Goal: Task Accomplishment & Management: Manage account settings

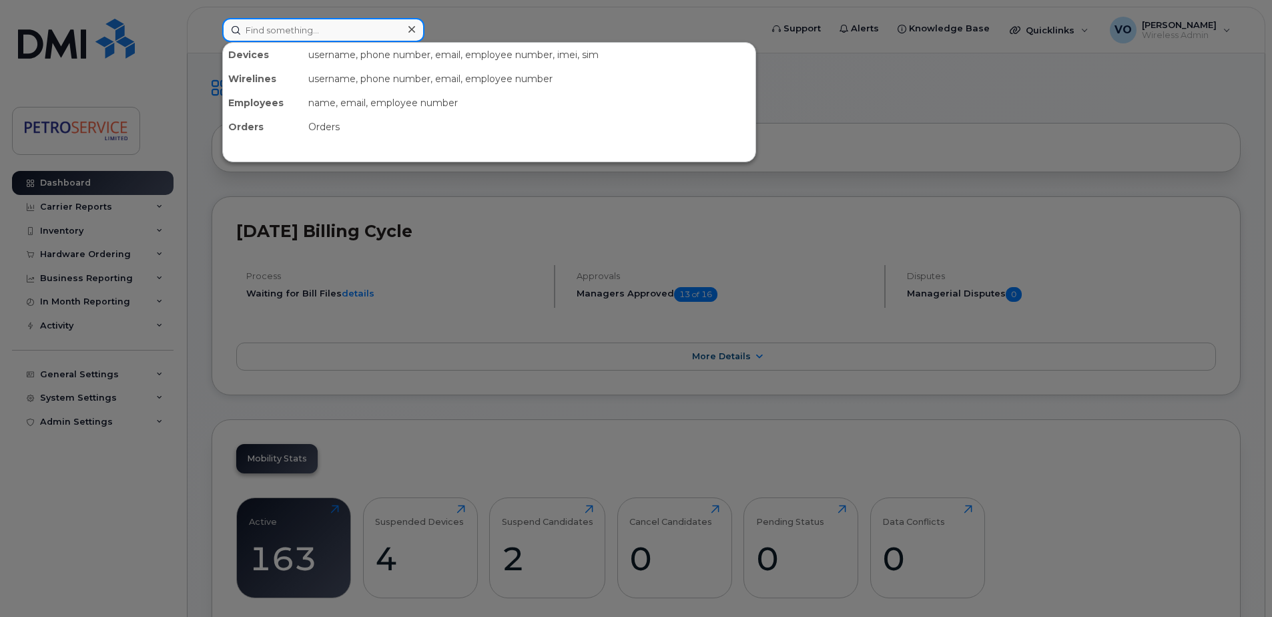
click at [319, 28] on input at bounding box center [323, 30] width 202 height 24
paste input "782-409-9437"
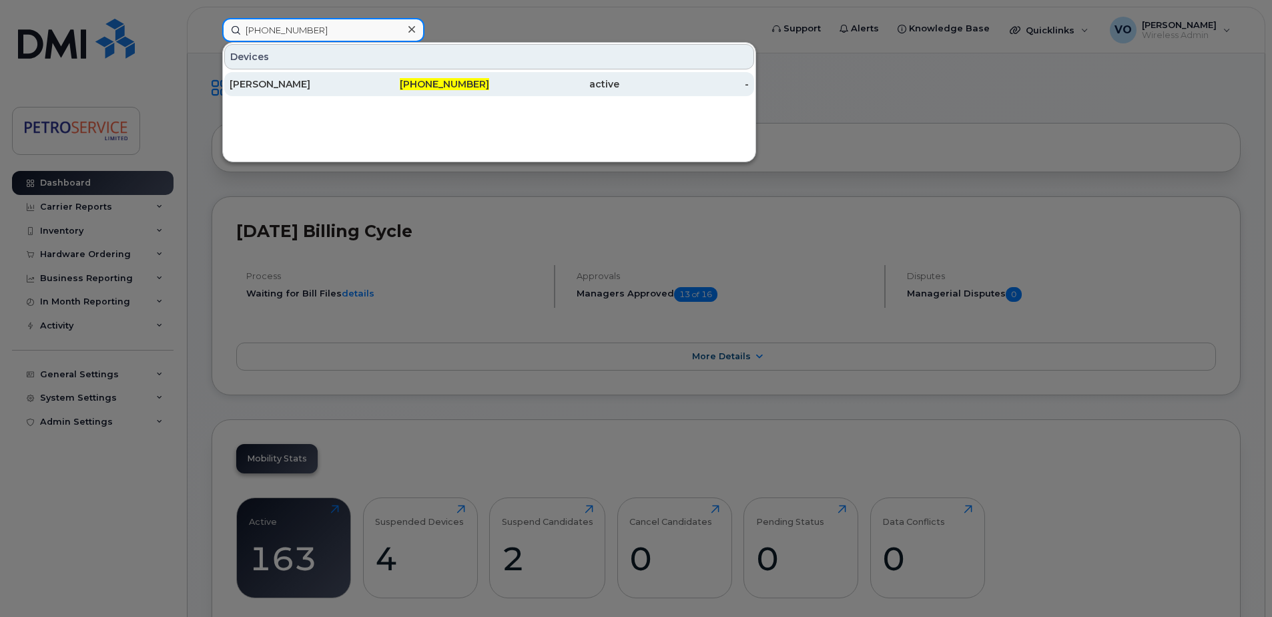
type input "782-409-9437"
click at [348, 87] on div "Garrett Martins" at bounding box center [295, 83] width 130 height 13
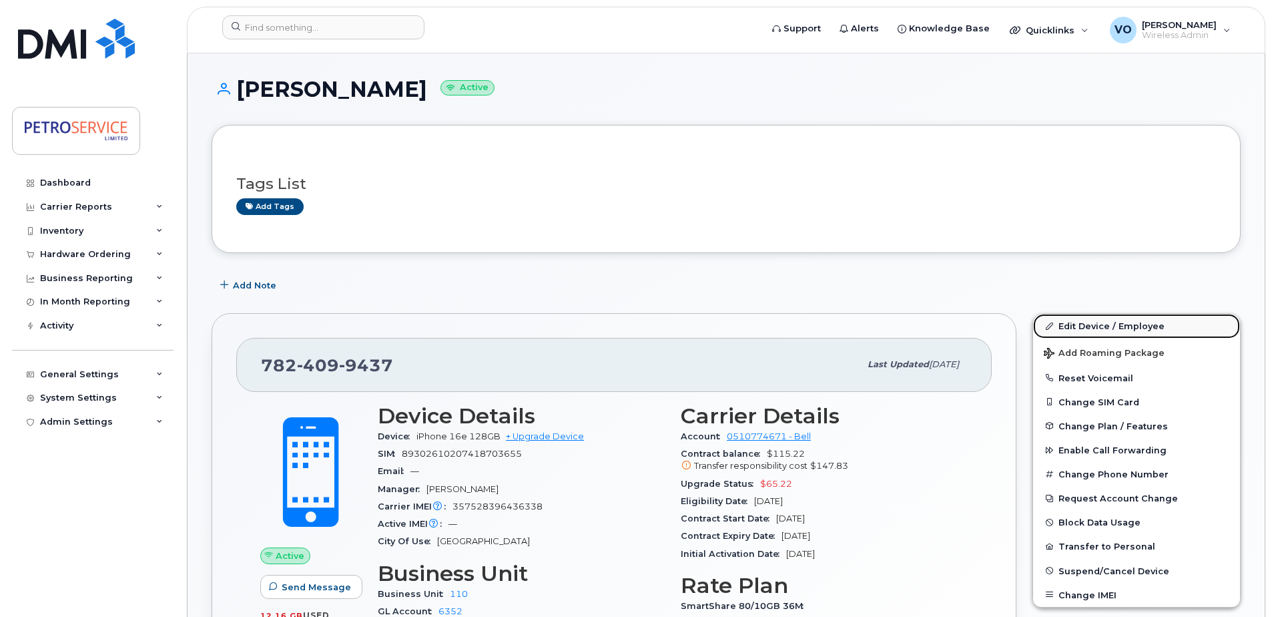
click at [1102, 325] on link "Edit Device / Employee" at bounding box center [1136, 326] width 207 height 24
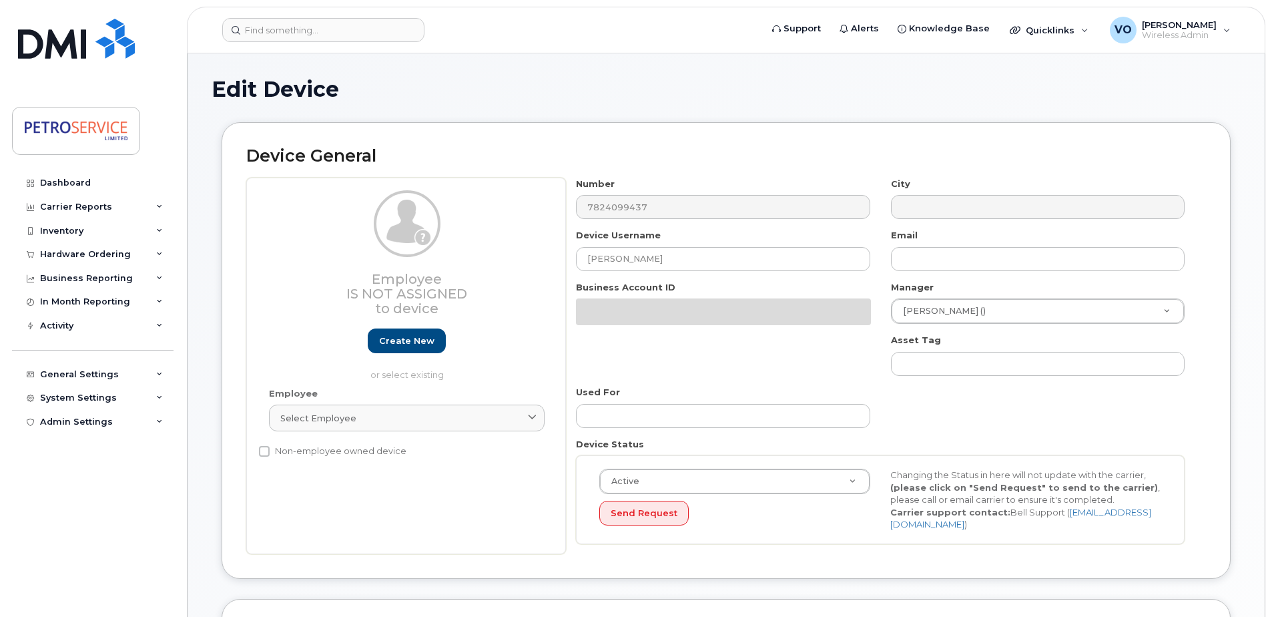
select select "4468792"
select select "4468800"
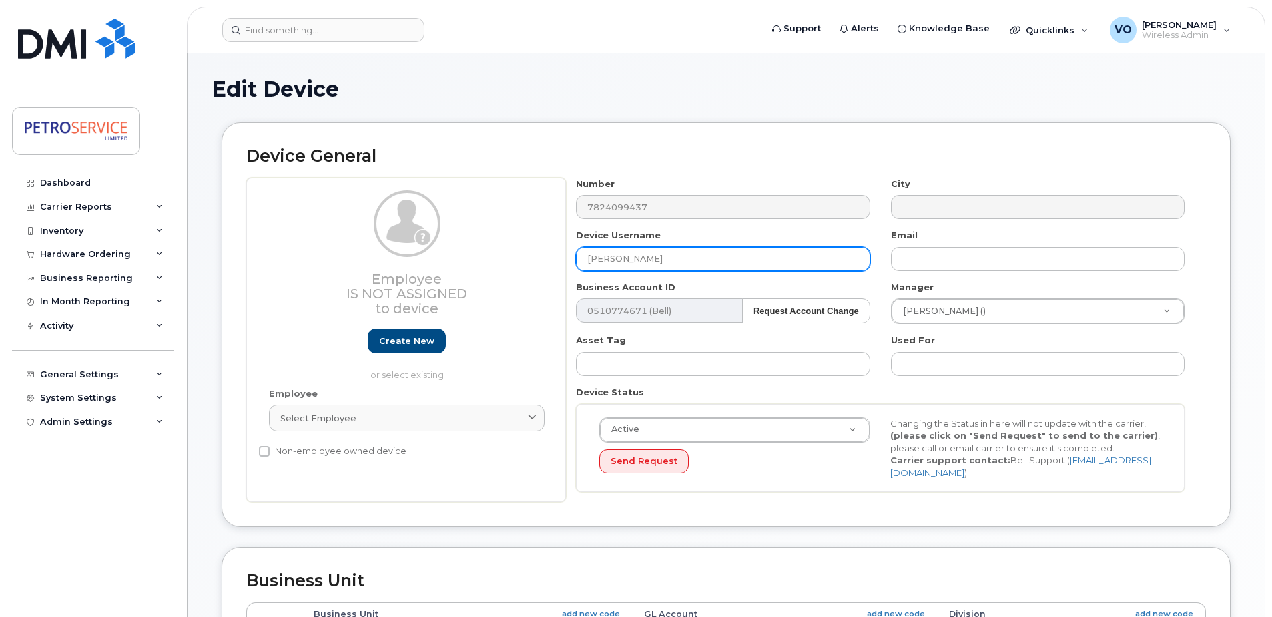
drag, startPoint x: 685, startPoint y: 261, endPoint x: 473, endPoint y: 248, distance: 212.6
click at [473, 248] on div "Employee Is not assigned to device Create new or select existing Employee Selec…" at bounding box center [726, 340] width 960 height 325
type input "[PERSON_NAME]"
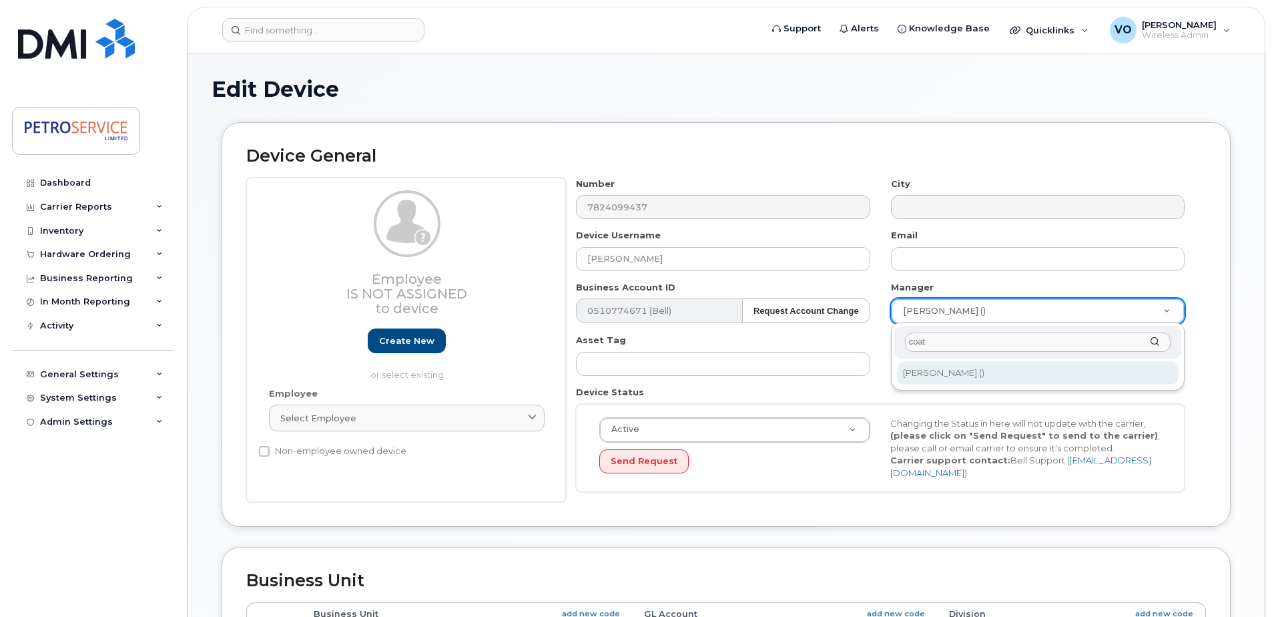
type input "coat"
type input "1514751"
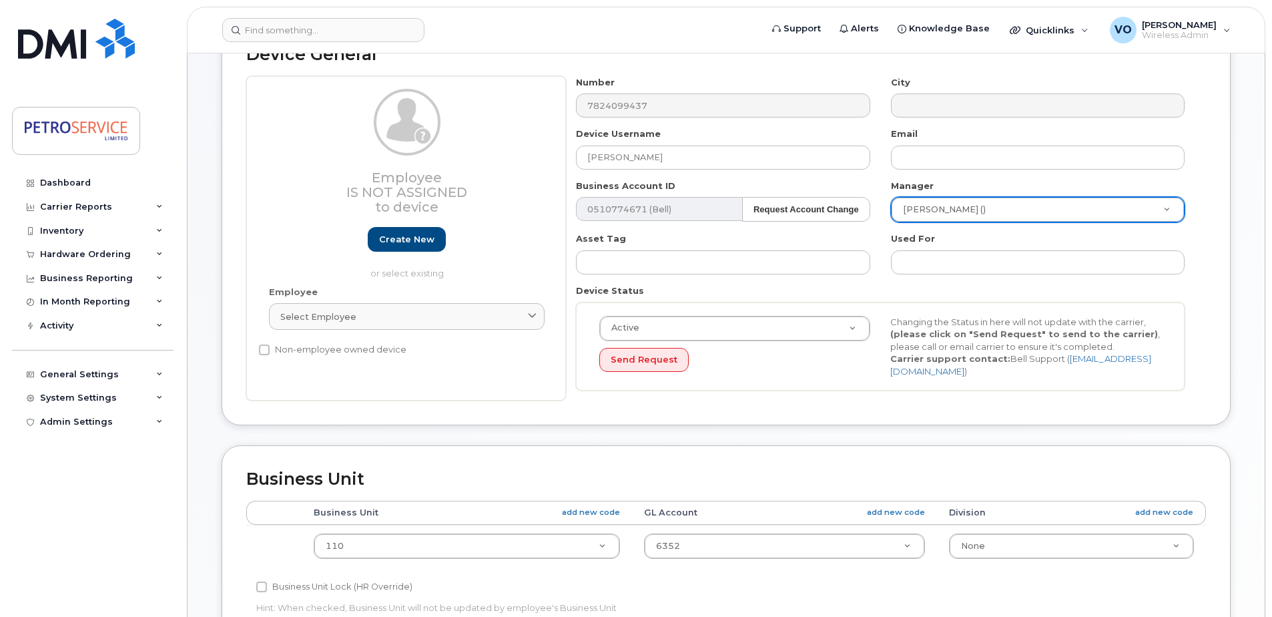
scroll to position [200, 0]
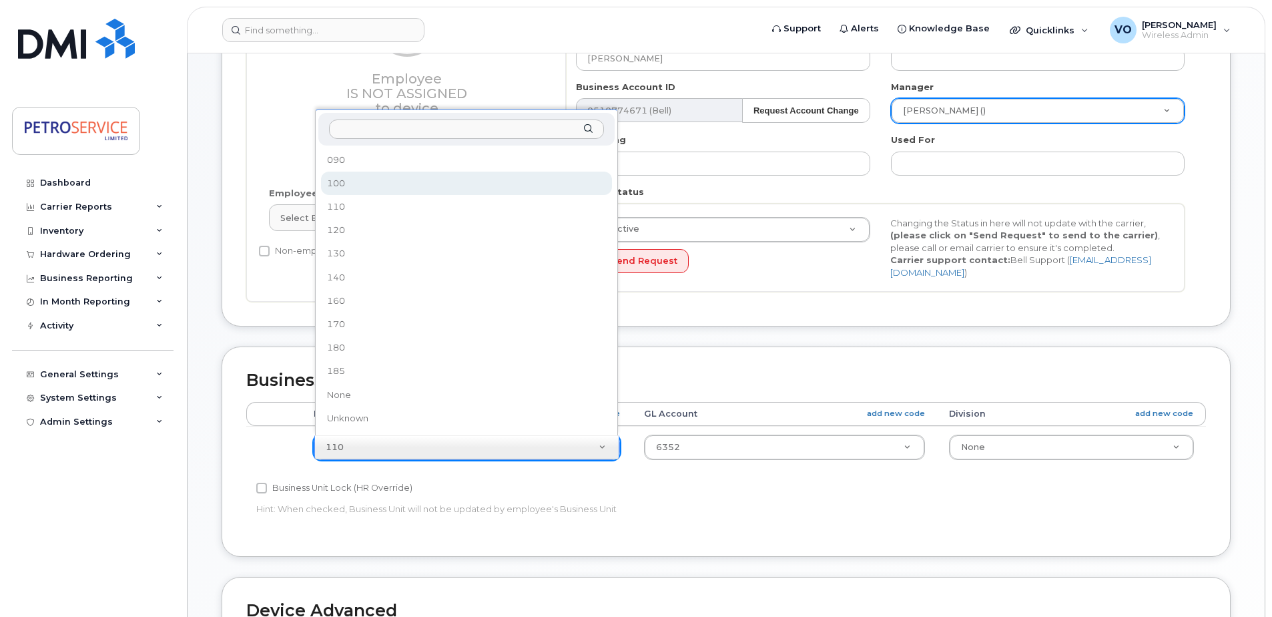
select select "4468789"
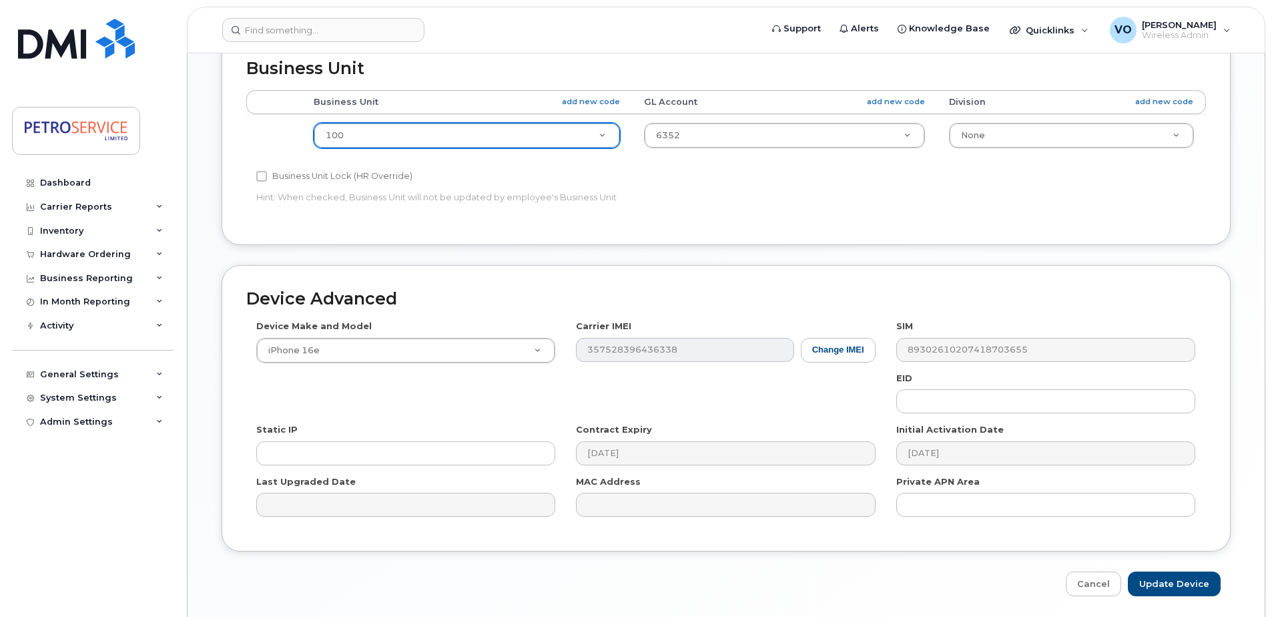
scroll to position [558, 0]
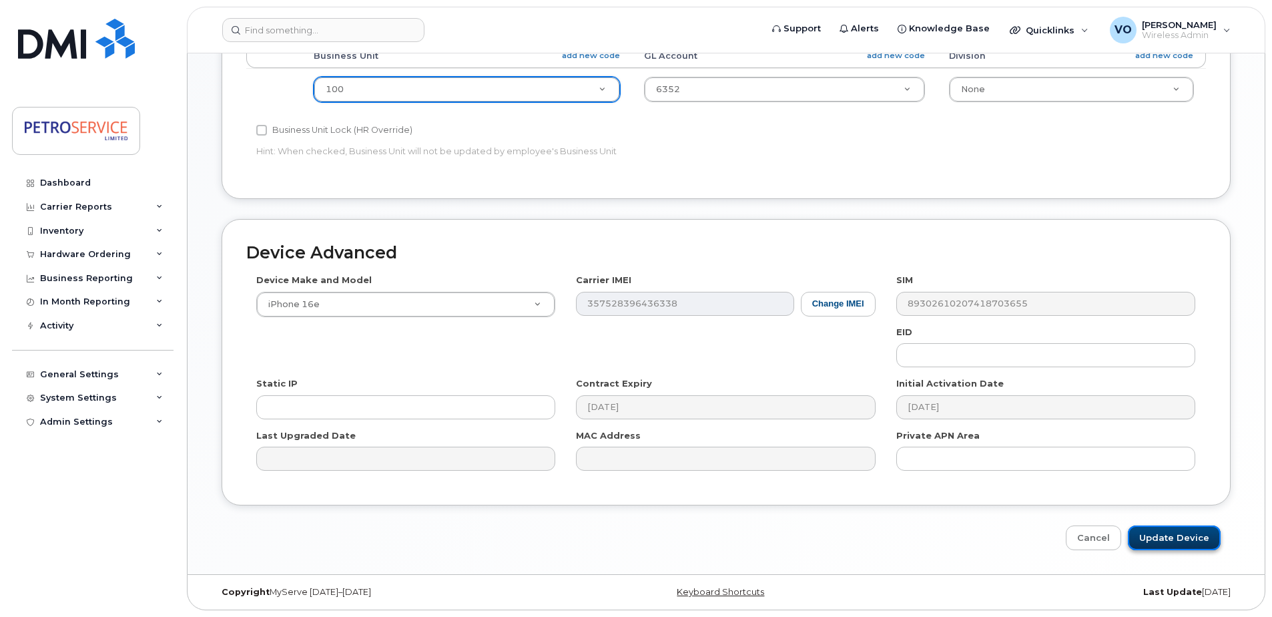
click at [1182, 536] on input "Update Device" at bounding box center [1174, 537] width 93 height 25
type input "Saving..."
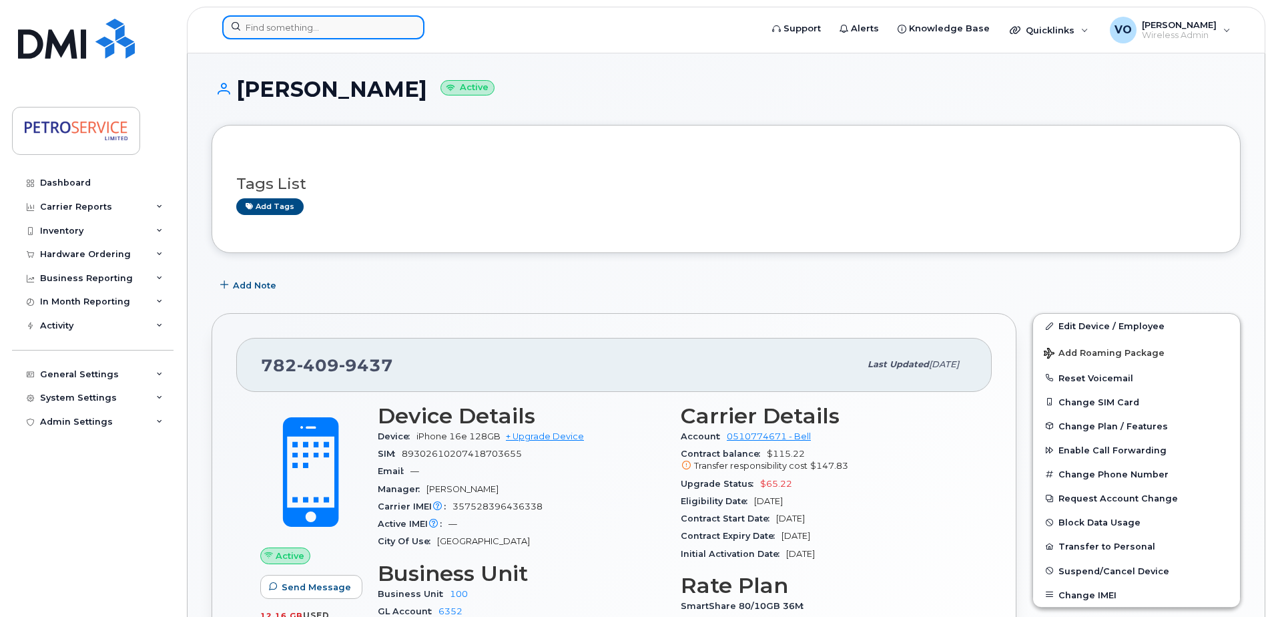
click at [296, 24] on input at bounding box center [323, 27] width 202 height 24
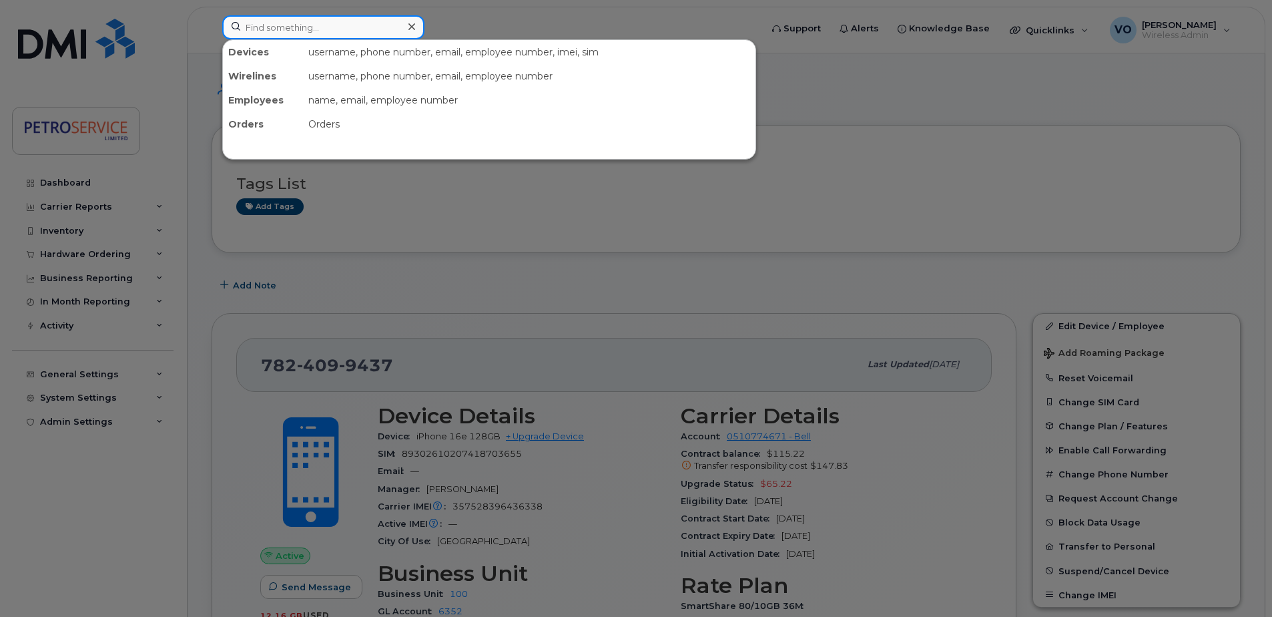
paste input "[PHONE_NUMBER]"
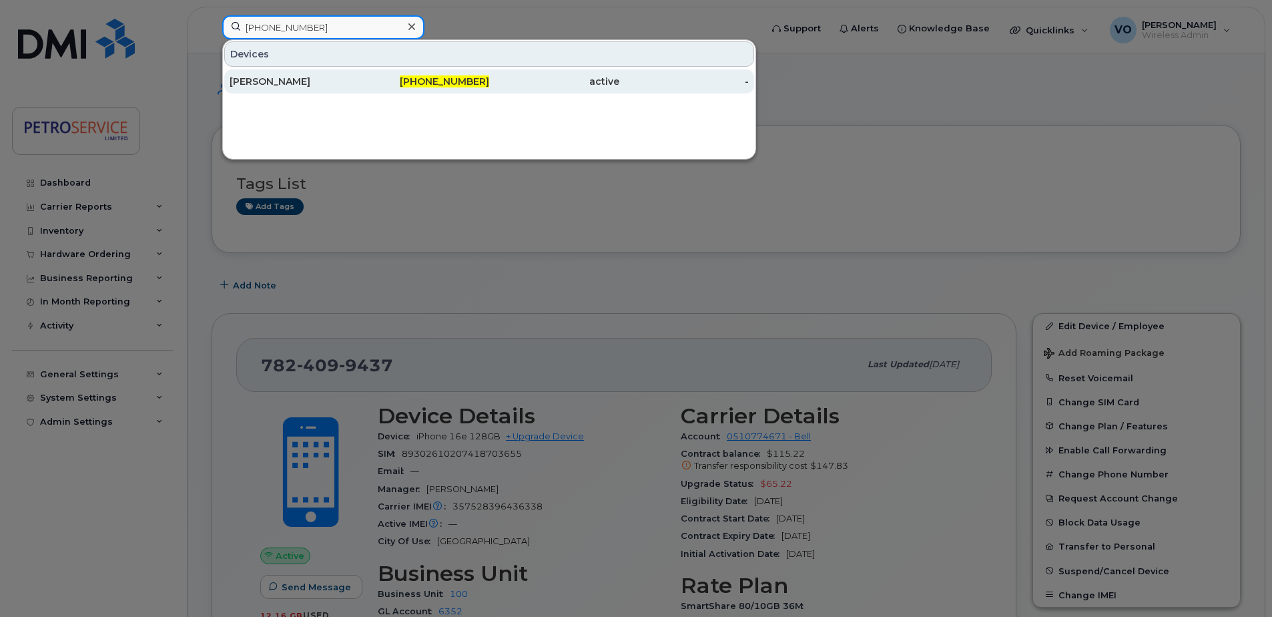
type input "[PHONE_NUMBER]"
click at [334, 92] on div "[PERSON_NAME]" at bounding box center [295, 81] width 130 height 24
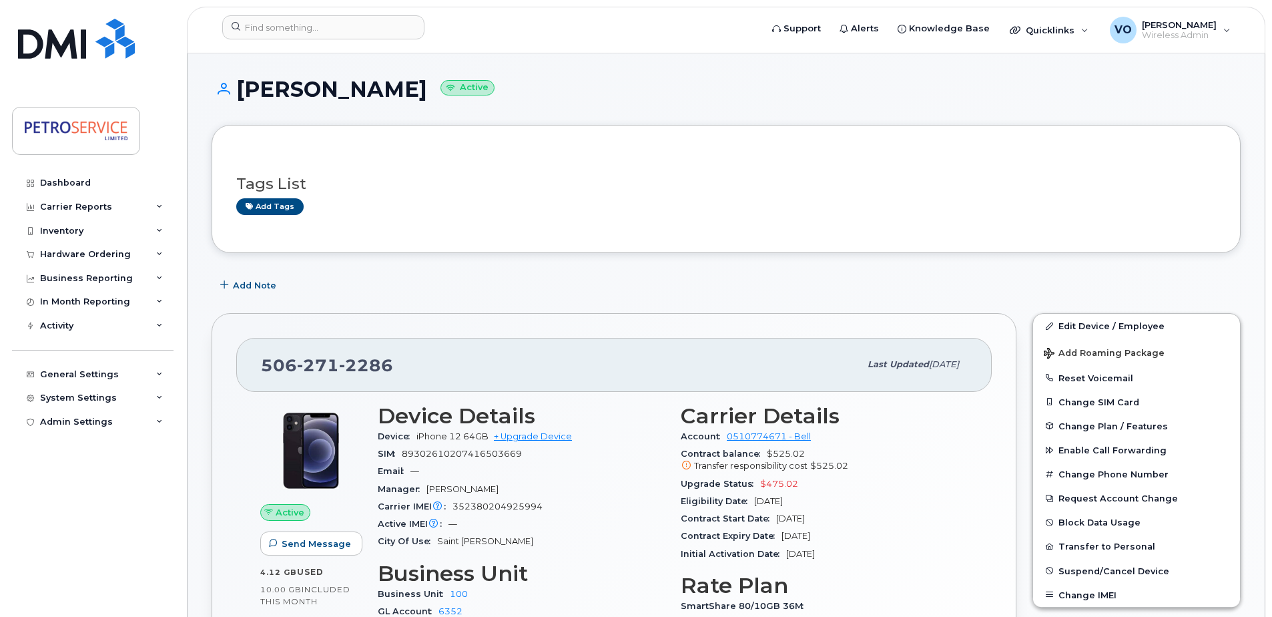
scroll to position [67, 0]
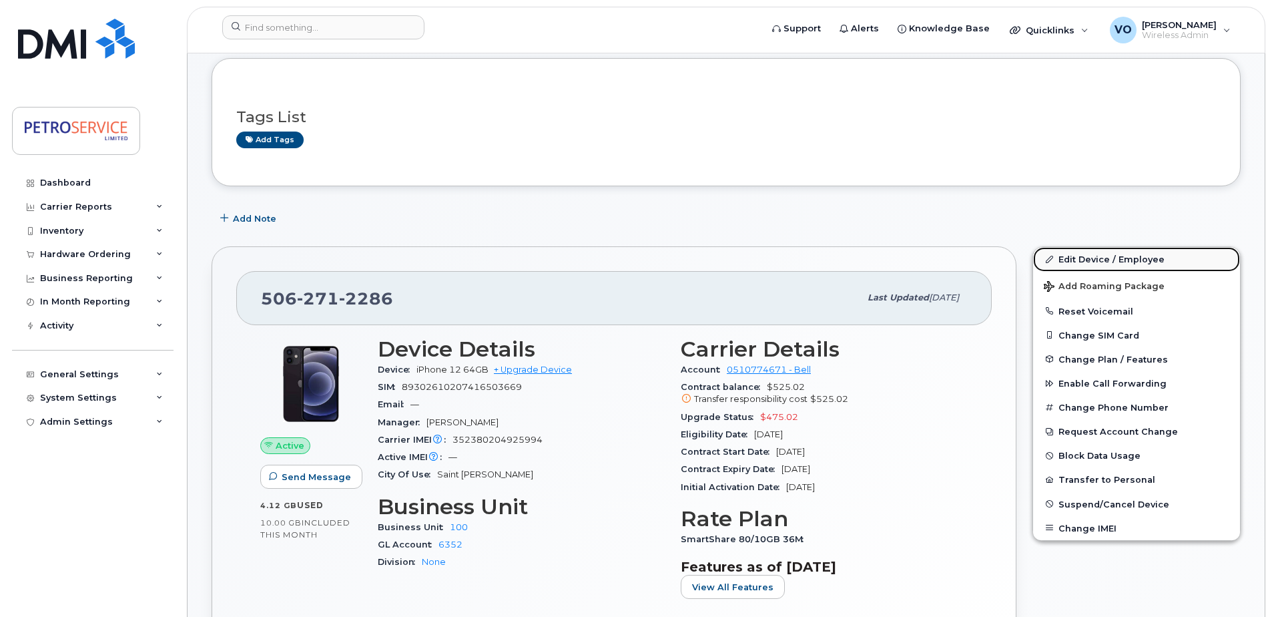
click at [1107, 264] on link "Edit Device / Employee" at bounding box center [1136, 259] width 207 height 24
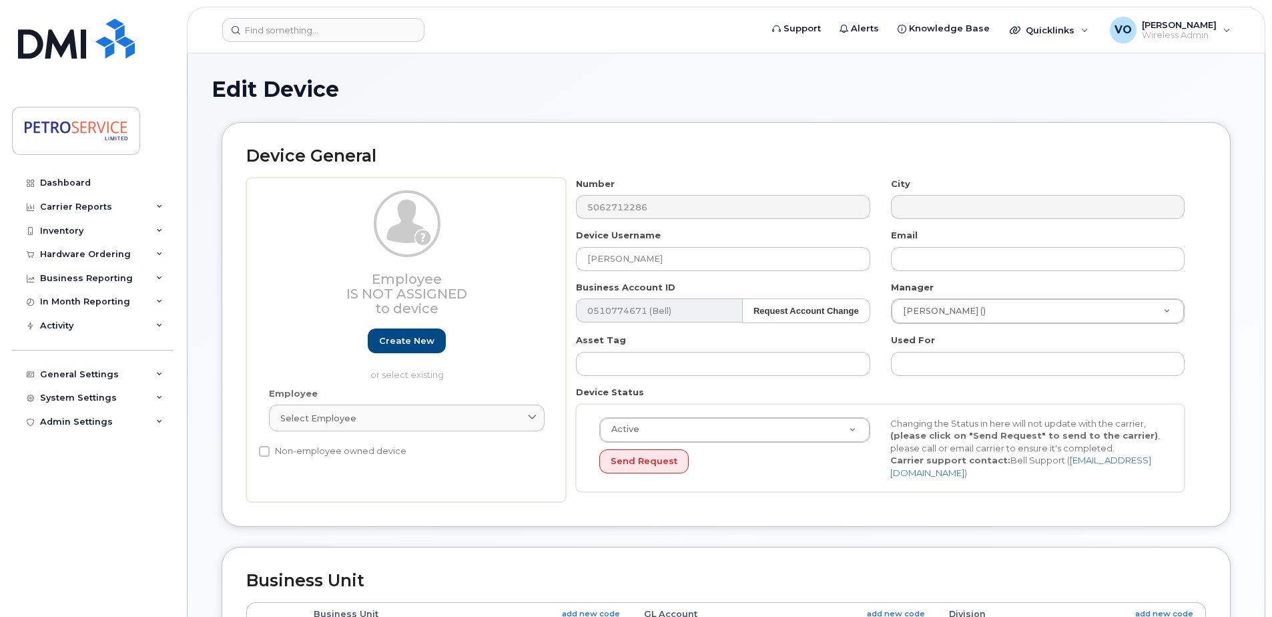
select select "4468789"
select select "4468800"
drag, startPoint x: 630, startPoint y: 256, endPoint x: 367, endPoint y: 258, distance: 262.9
click at [367, 258] on div "Employee Is not assigned to device Create new or select existing Employee Selec…" at bounding box center [726, 340] width 960 height 325
type input "[PERSON_NAME]"
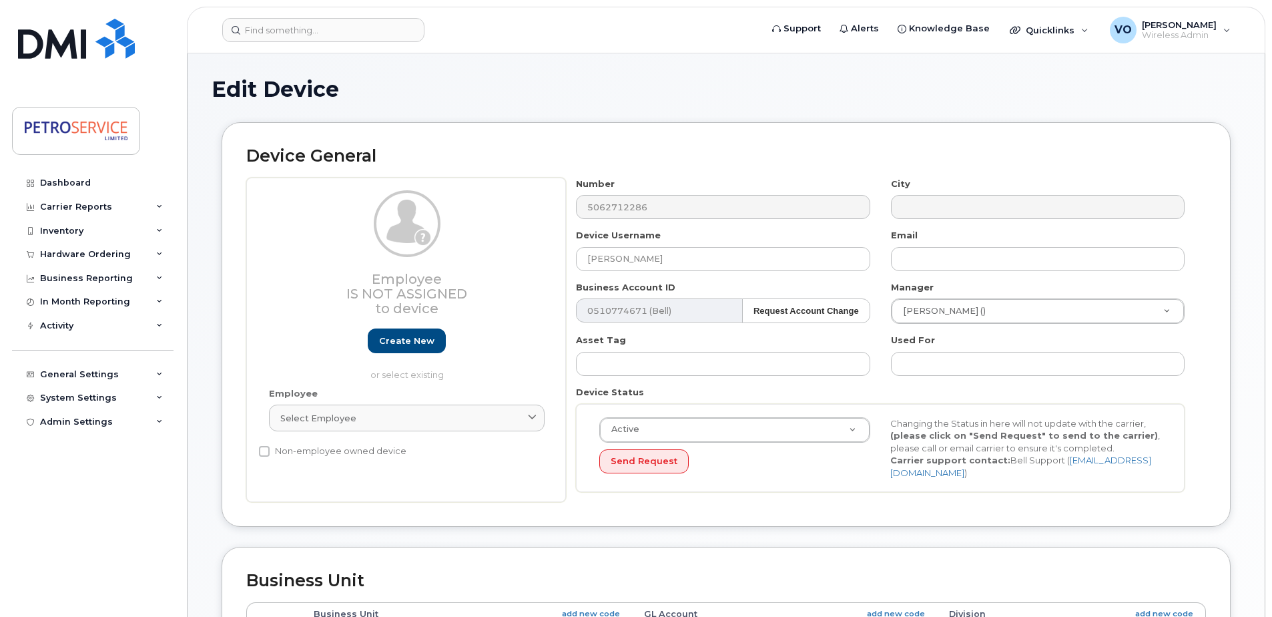
click at [1243, 416] on div "Edit Device Device General Employee Is not assigned to device Create new or sel…" at bounding box center [726, 592] width 1077 height 1078
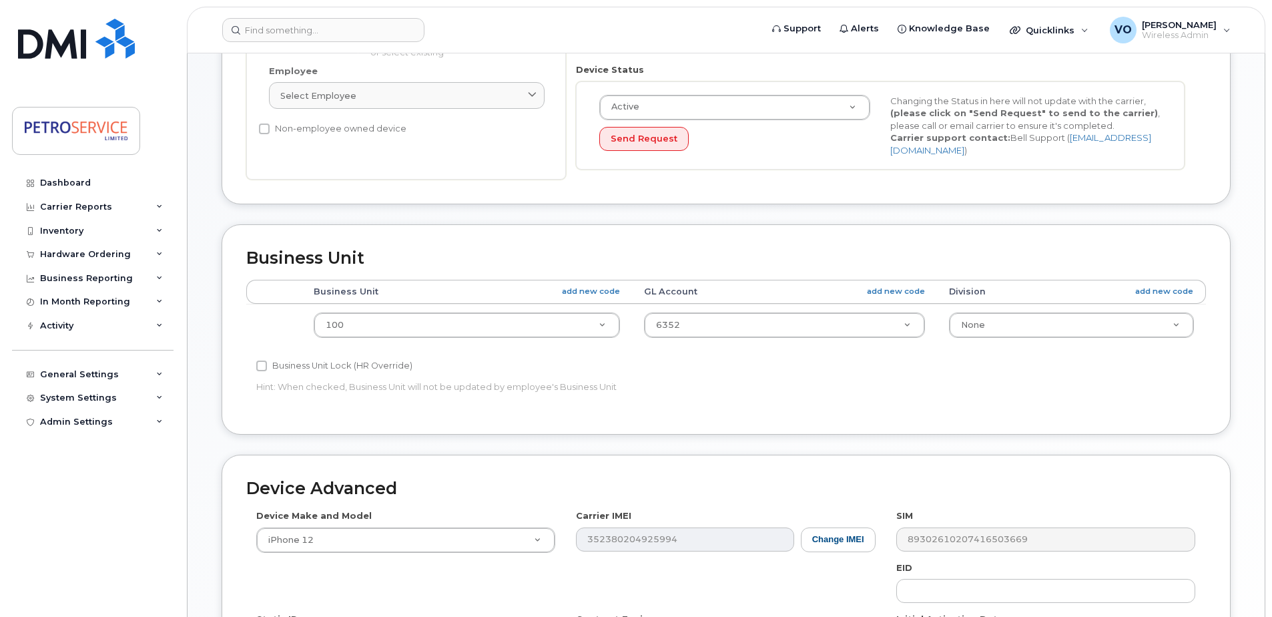
scroll to position [534, 0]
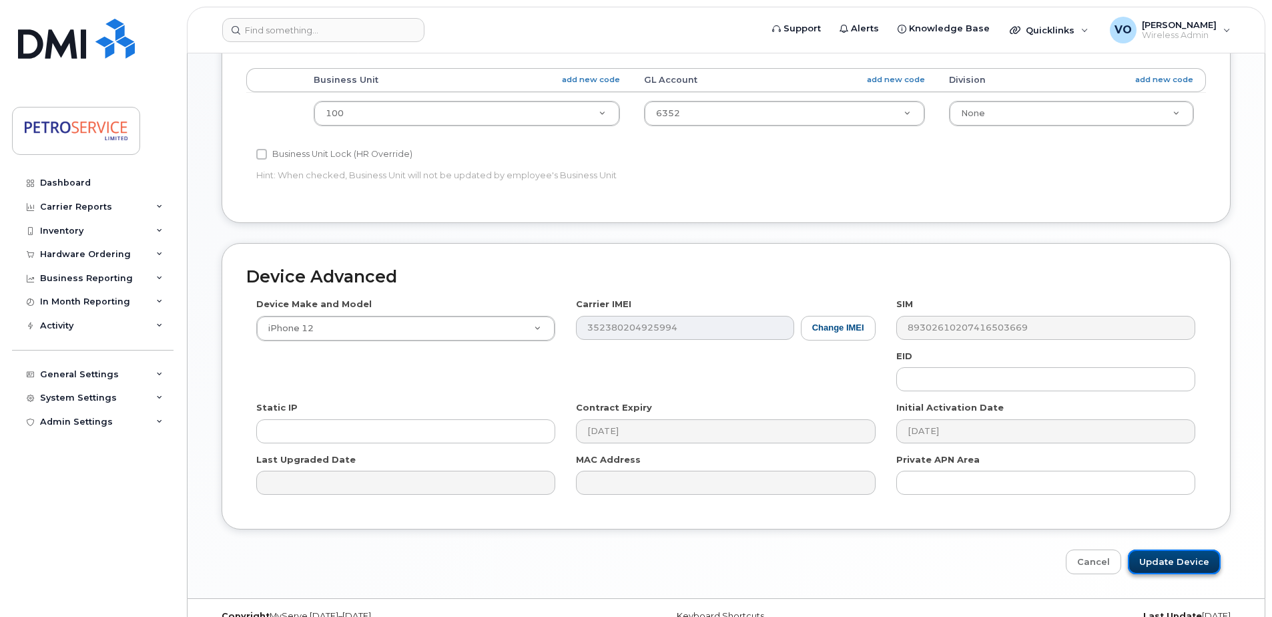
click at [1175, 561] on input "Update Device" at bounding box center [1174, 561] width 93 height 25
type input "Saving..."
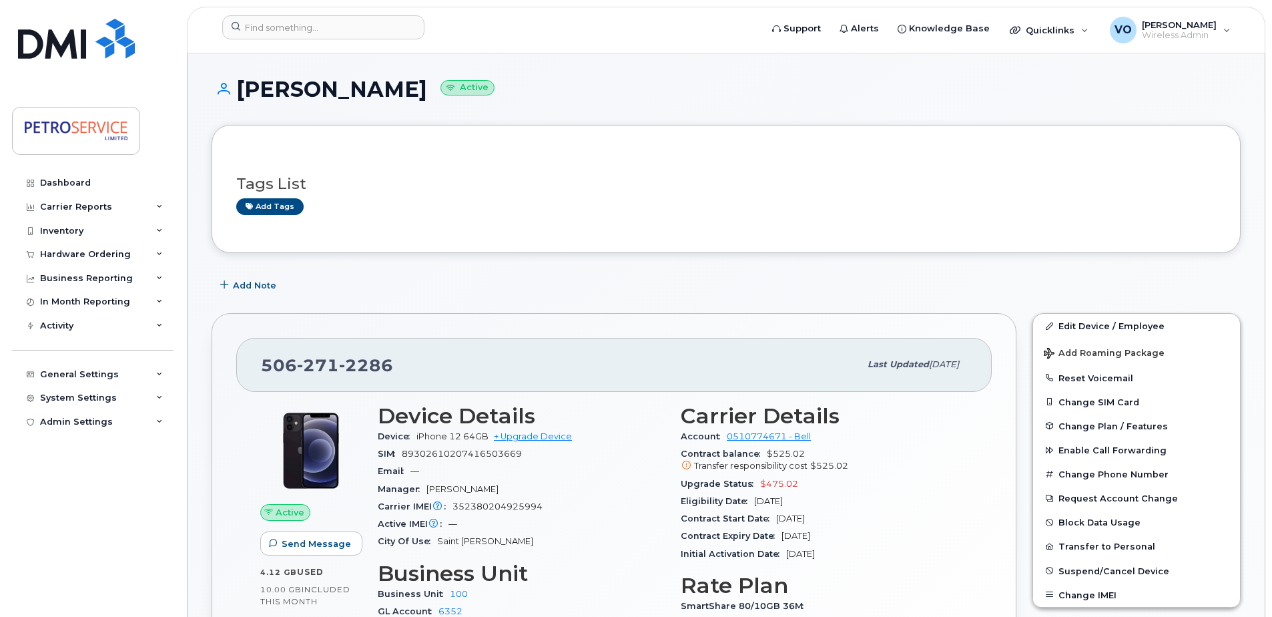
scroll to position [67, 0]
